Goal: Find specific page/section: Find specific page/section

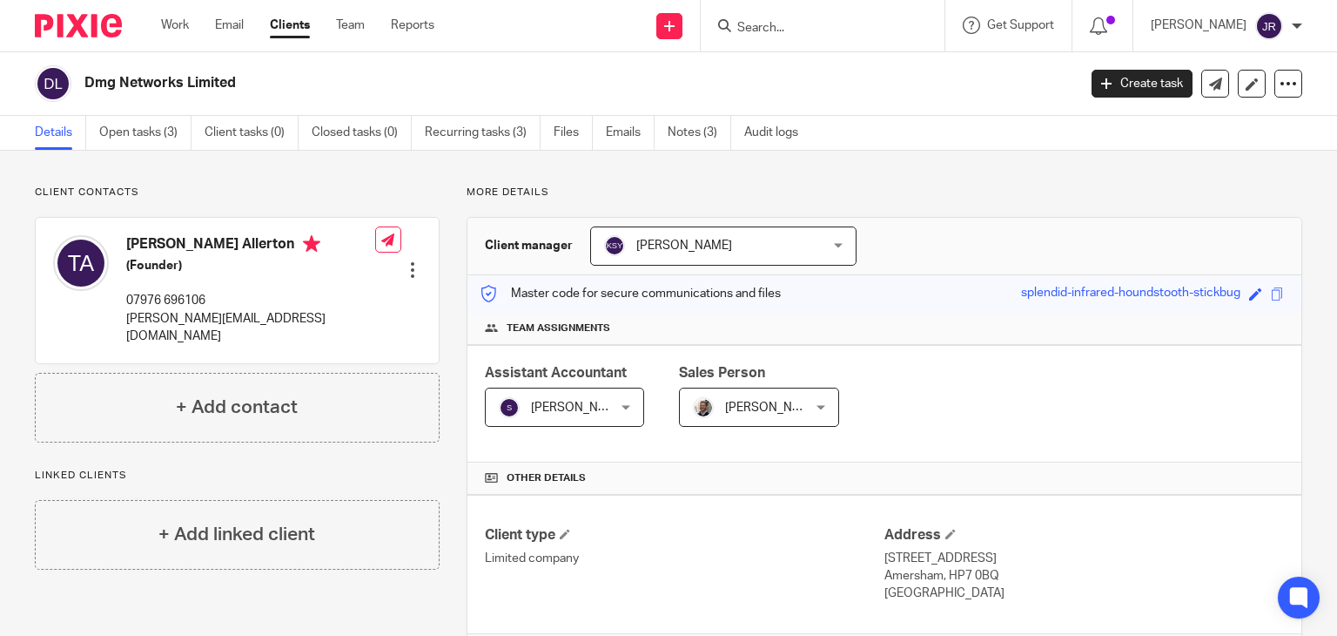
click at [748, 22] on input "Search" at bounding box center [814, 29] width 157 height 16
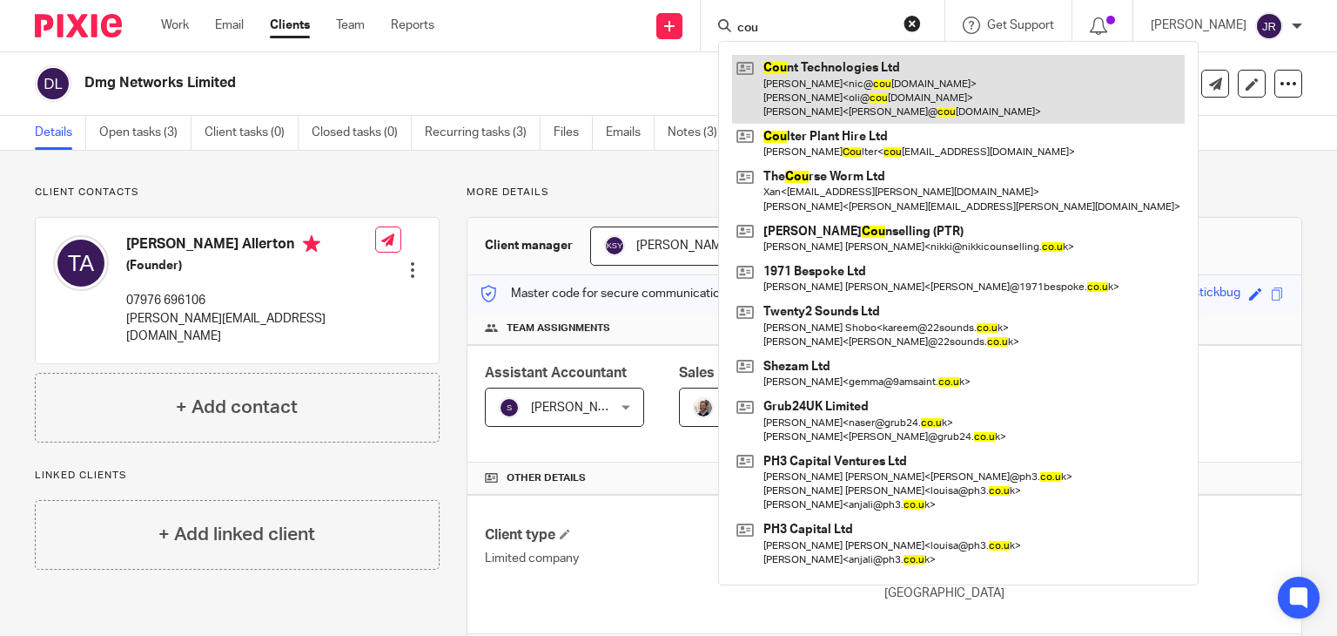
type input "cou"
click at [766, 64] on link at bounding box center [958, 89] width 453 height 69
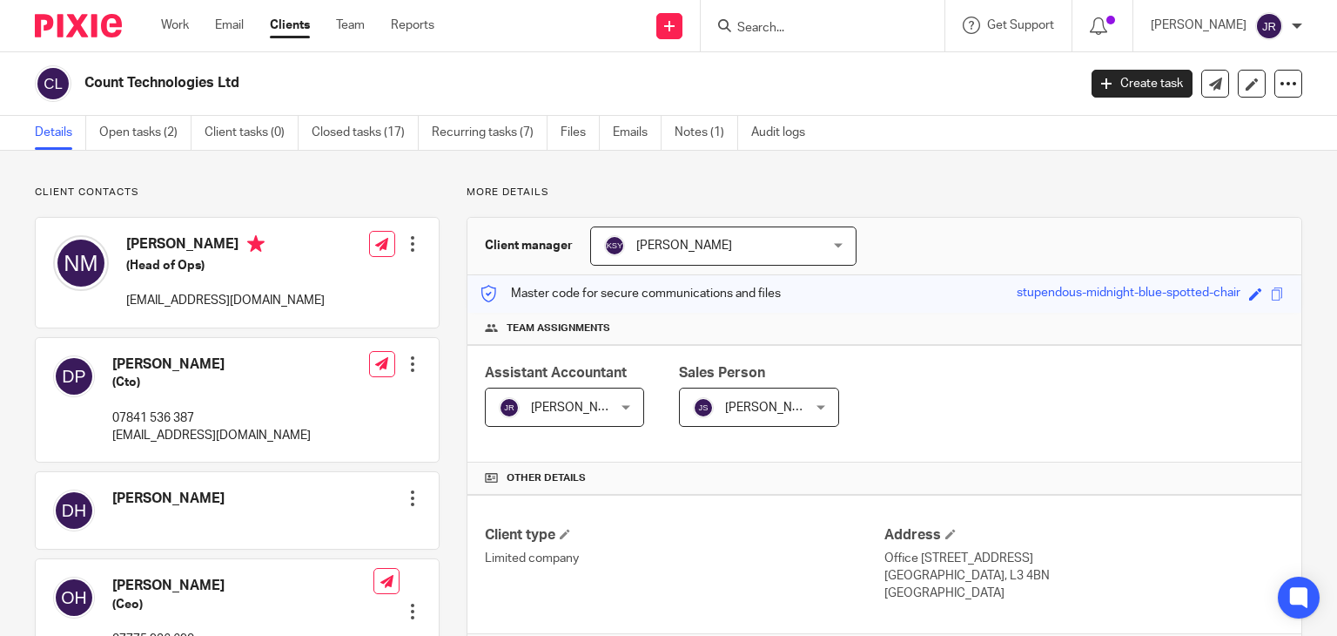
scroll to position [490, 0]
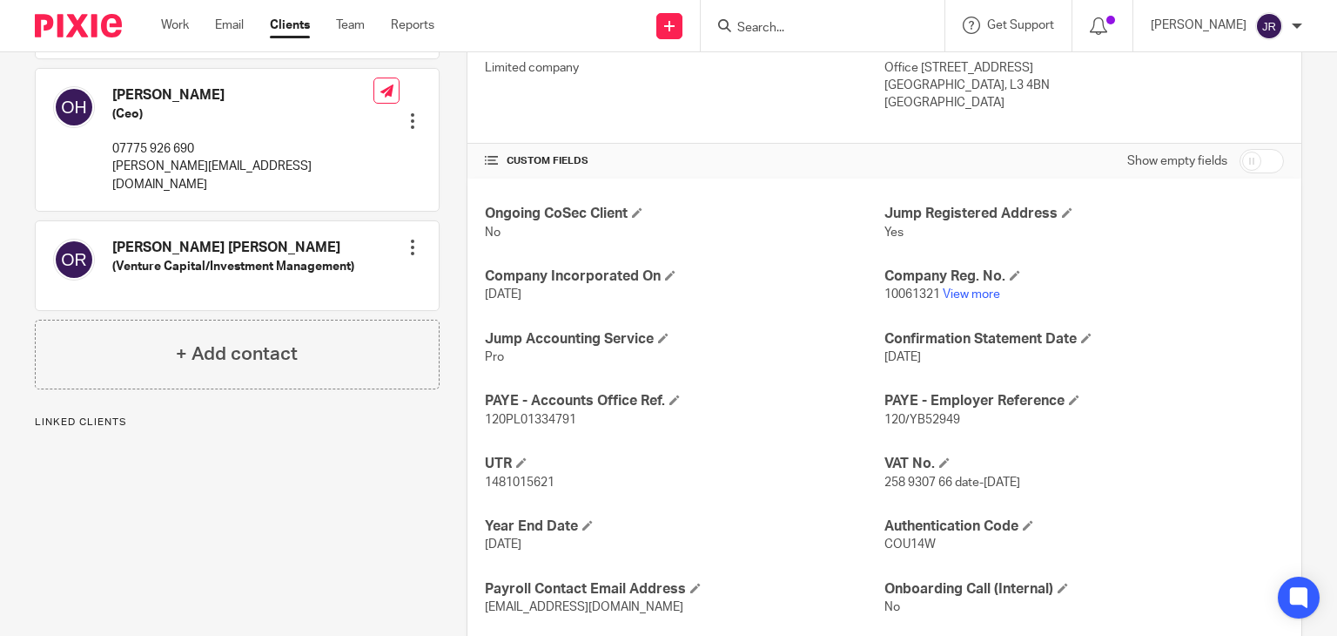
click at [959, 299] on p "10061321 View more" at bounding box center [1085, 294] width 400 height 17
click at [960, 295] on link "View more" at bounding box center [971, 294] width 57 height 12
